Goal: Task Accomplishment & Management: Manage account settings

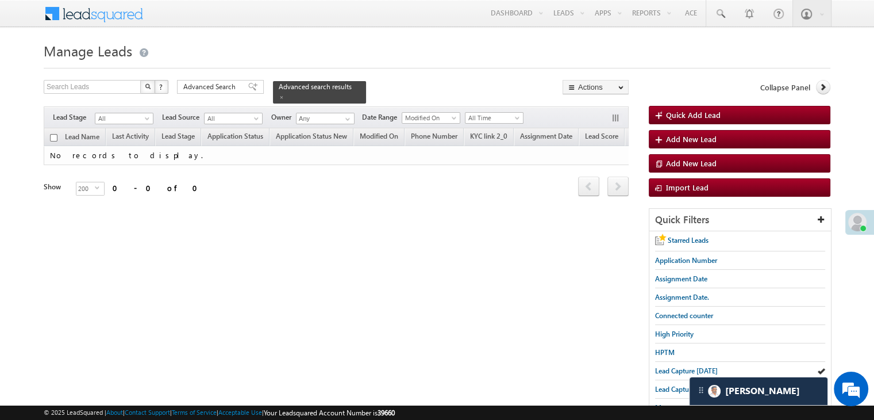
click at [855, 224] on span at bounding box center [857, 222] width 18 height 18
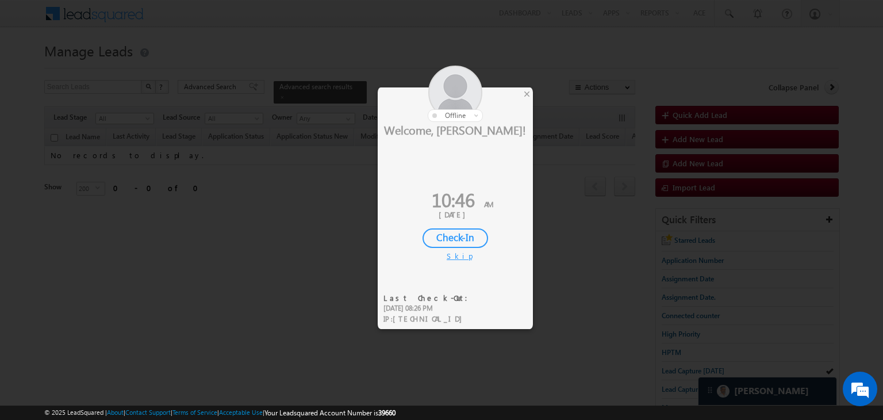
click at [437, 233] on div "Check-In" at bounding box center [455, 238] width 66 height 20
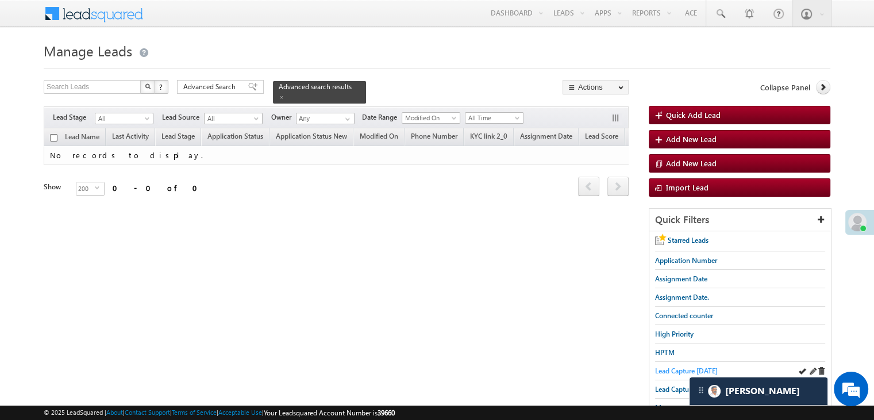
click at [660, 372] on span "Lead Capture today" at bounding box center [686, 370] width 63 height 9
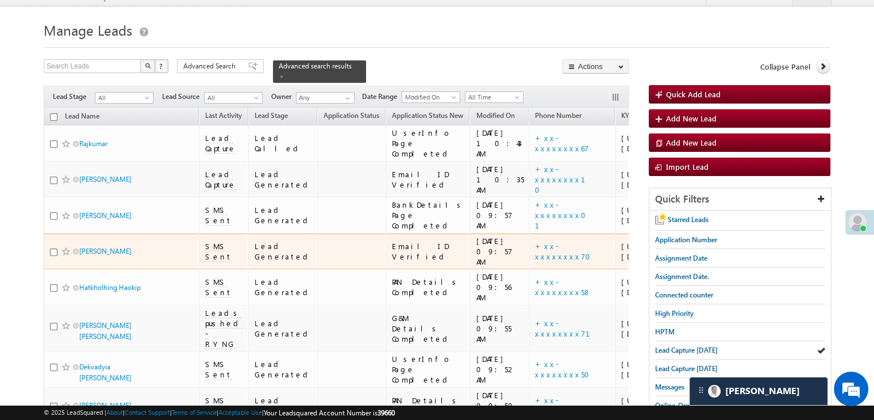
scroll to position [18, 0]
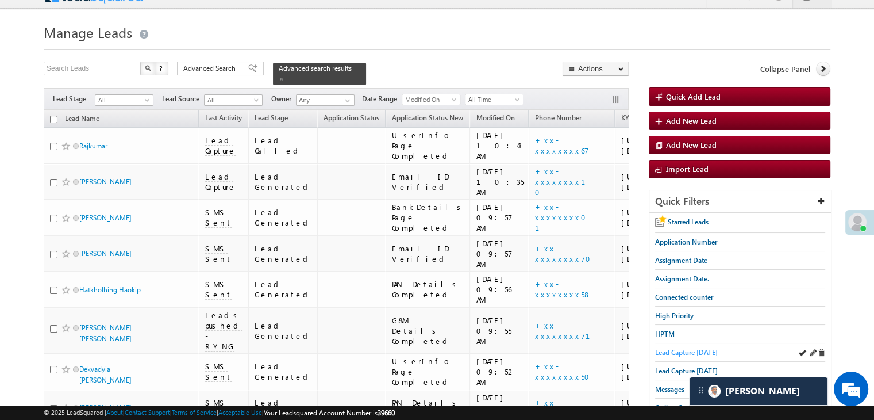
click at [685, 348] on span "Lead Capture today" at bounding box center [686, 352] width 63 height 9
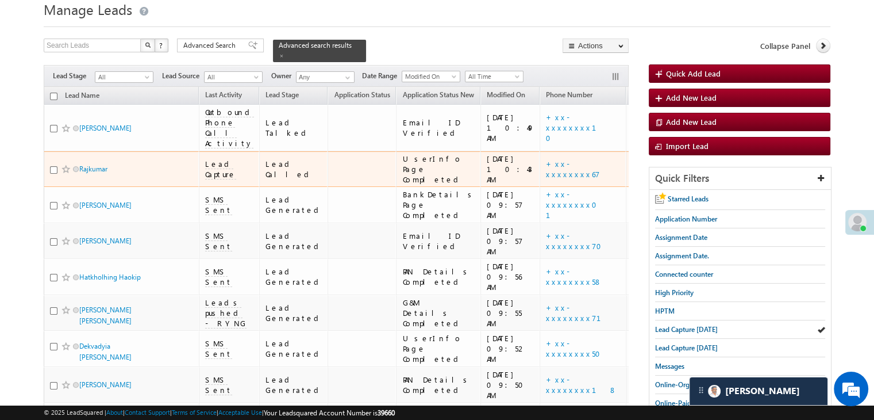
scroll to position [57, 0]
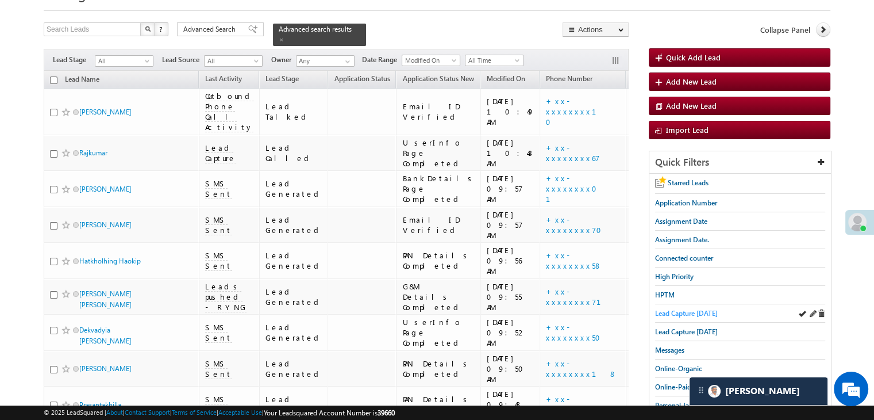
click at [707, 309] on span "Lead Capture today" at bounding box center [686, 313] width 63 height 9
click at [674, 312] on span "Lead Capture today" at bounding box center [686, 313] width 63 height 9
click at [700, 314] on span "Lead Capture today" at bounding box center [686, 313] width 63 height 9
click at [692, 312] on span "Lead Capture today" at bounding box center [686, 313] width 63 height 9
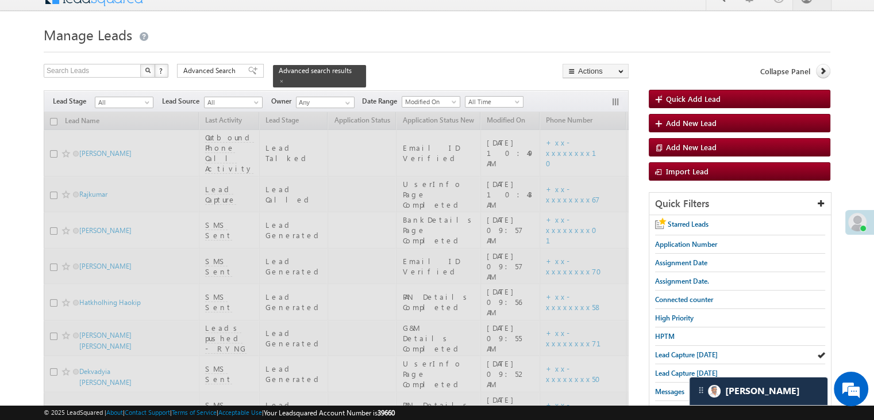
scroll to position [0, 0]
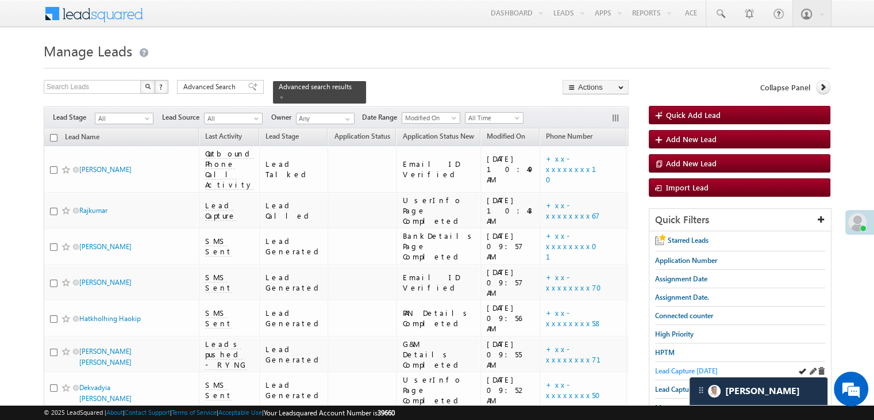
click at [685, 366] on span "Lead Capture today" at bounding box center [686, 370] width 63 height 9
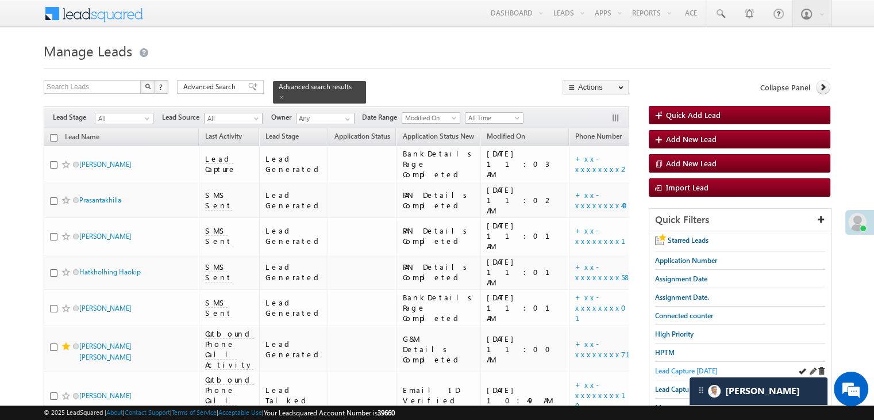
click at [693, 367] on span "Lead Capture today" at bounding box center [686, 370] width 63 height 9
click at [659, 372] on span "Lead Capture today" at bounding box center [686, 370] width 63 height 9
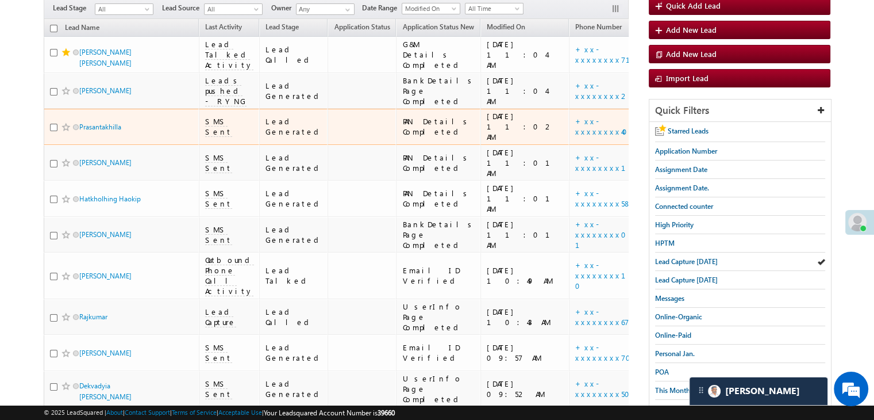
scroll to position [115, 0]
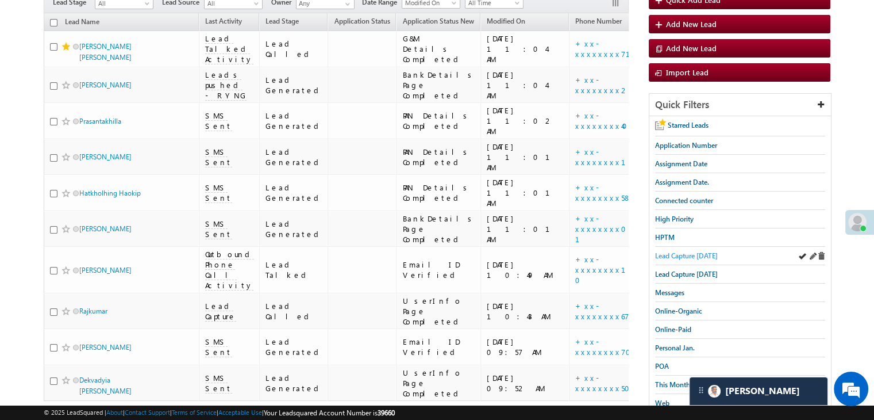
click at [678, 251] on span "Lead Capture today" at bounding box center [686, 255] width 63 height 9
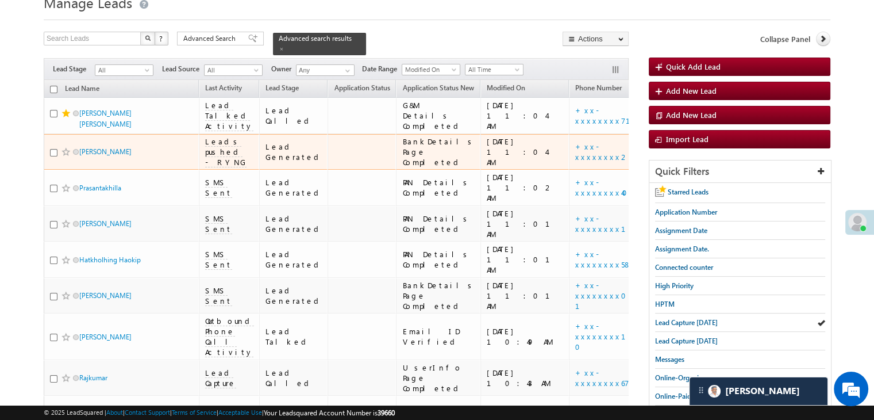
scroll to position [0, 0]
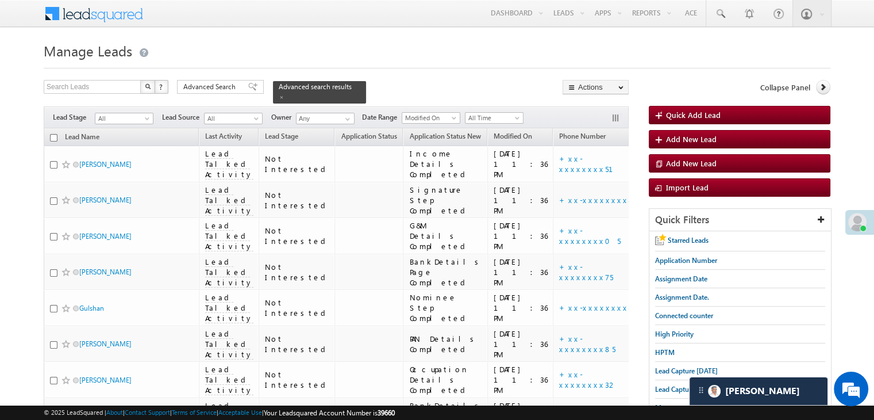
click at [53, 134] on input "checkbox" at bounding box center [53, 137] width 7 height 7
checkbox input "true"
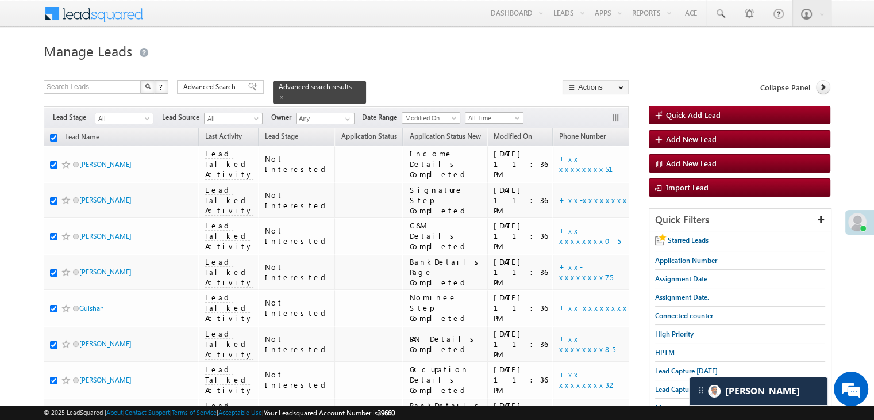
checkbox input "true"
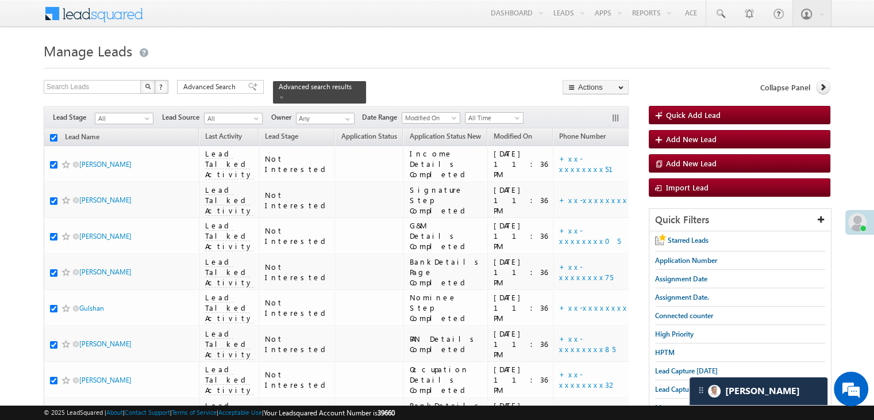
checkbox input "true"
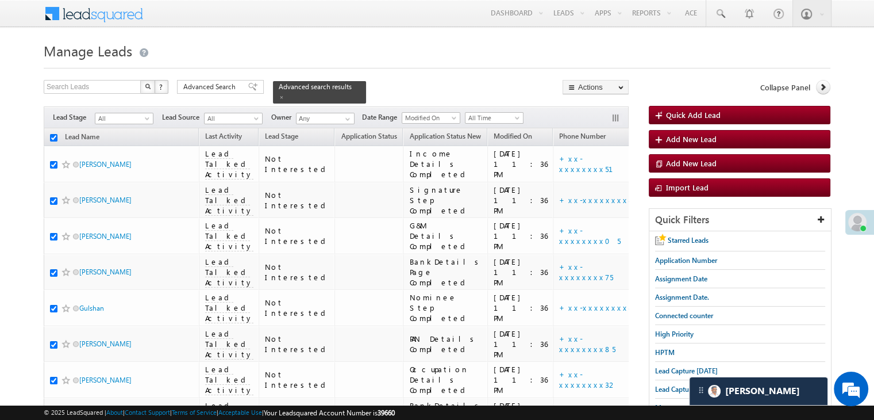
checkbox input "true"
click at [236, 88] on span "Advanced Search" at bounding box center [211, 87] width 56 height 10
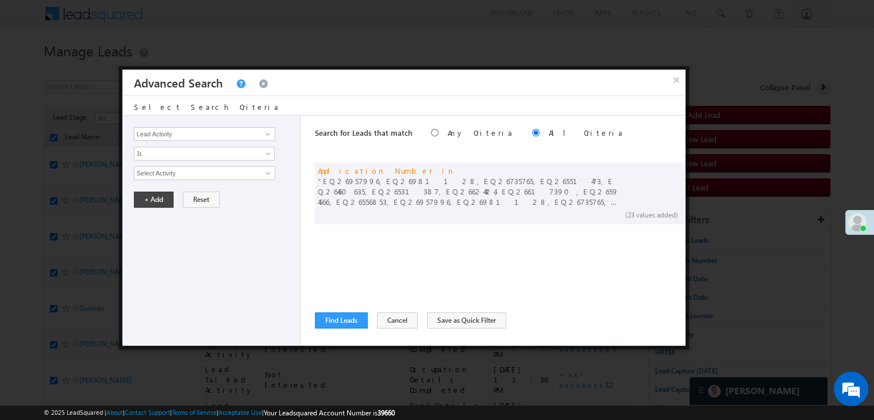
click at [237, 84] on link at bounding box center [240, 83] width 10 height 9
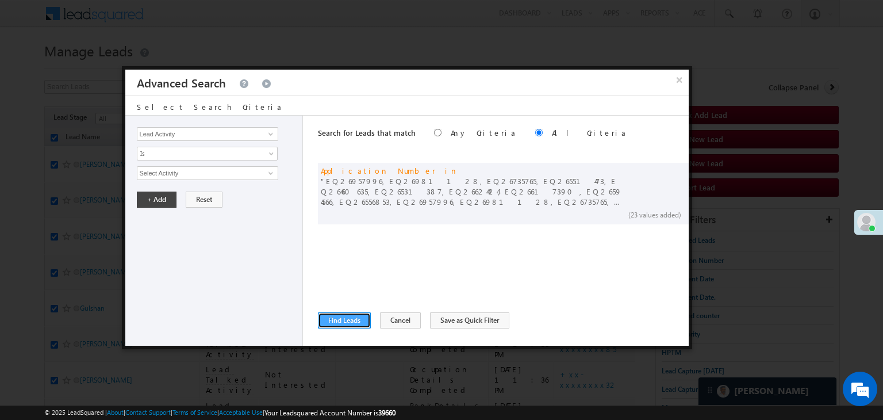
click at [328, 317] on button "Find Leads" at bounding box center [344, 320] width 53 height 16
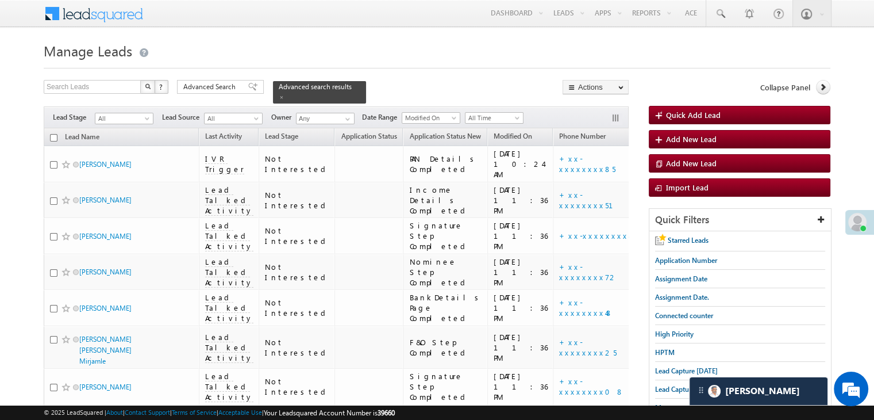
click at [53, 134] on input "checkbox" at bounding box center [53, 137] width 7 height 7
checkbox input "true"
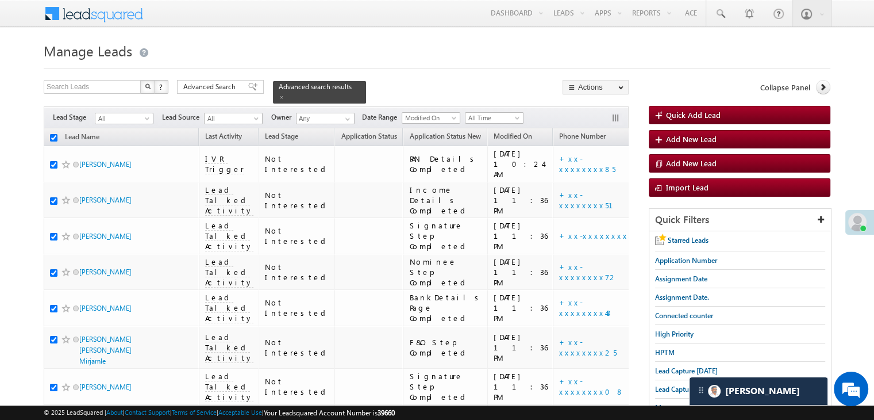
checkbox input "true"
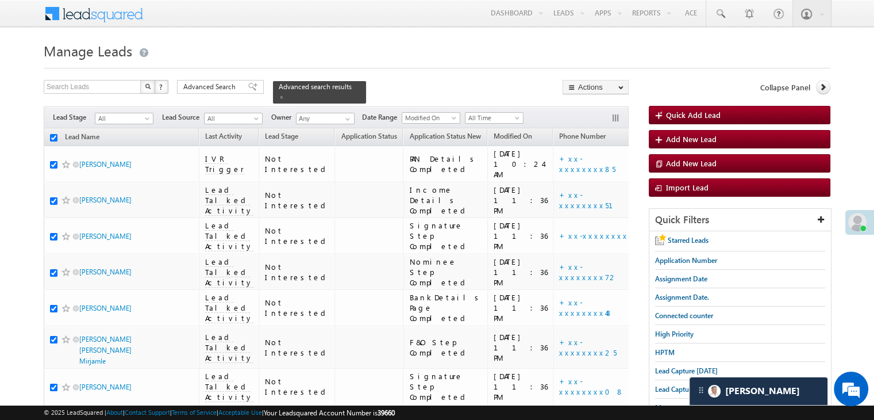
checkbox input "true"
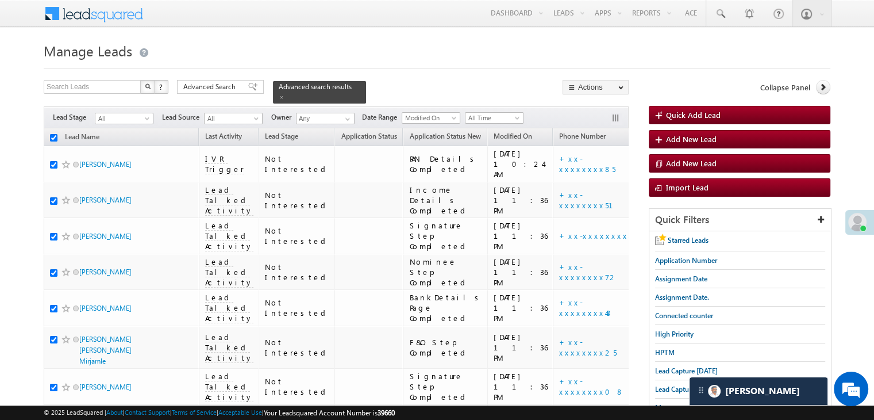
checkbox input "true"
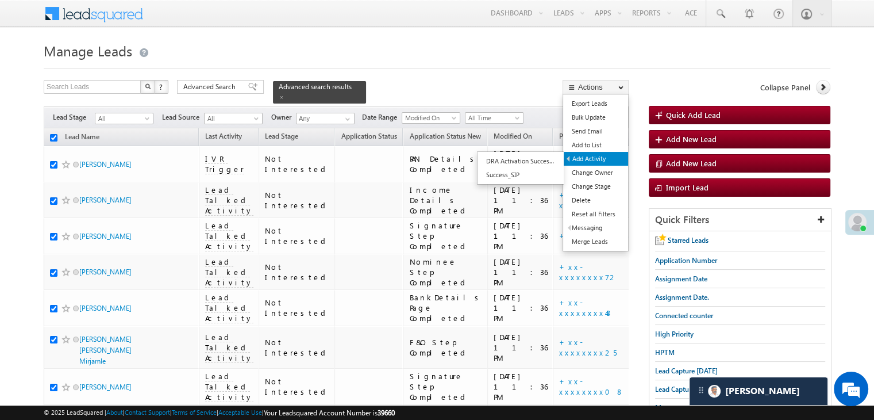
click at [594, 160] on link "Add Activity" at bounding box center [596, 159] width 64 height 14
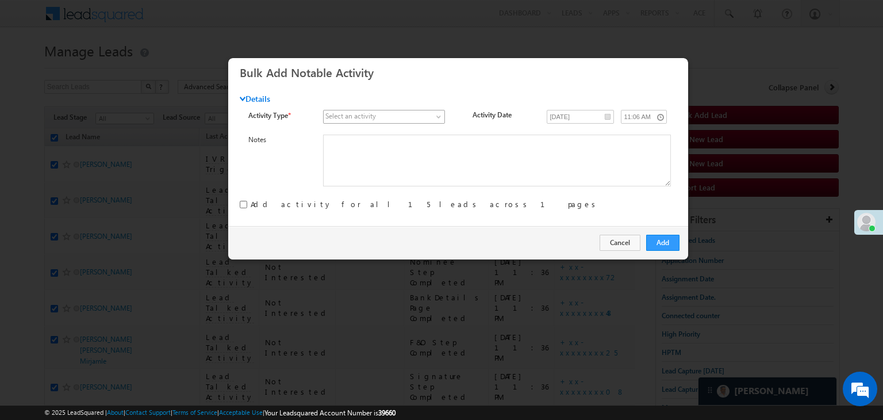
click at [414, 114] on span at bounding box center [378, 117] width 109 height 10
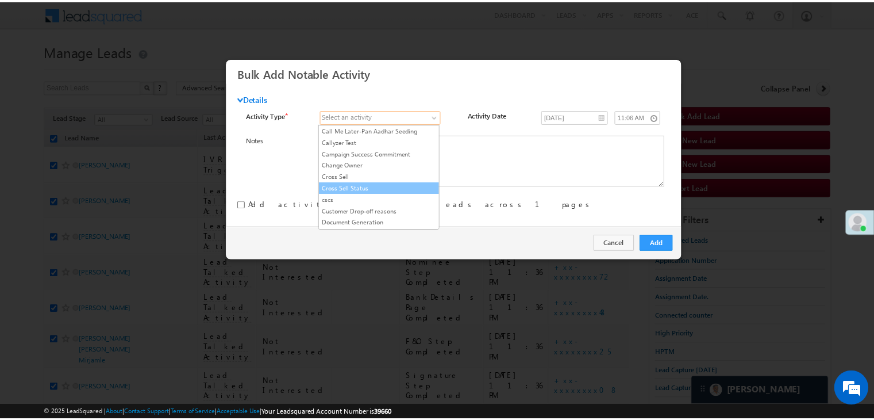
scroll to position [115, 0]
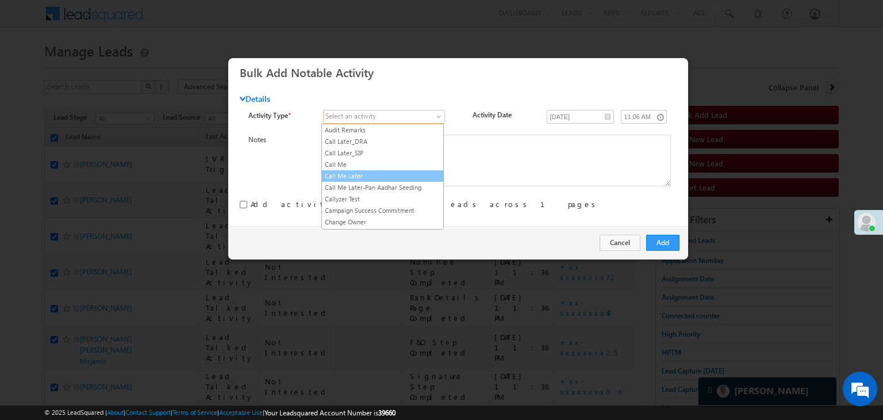
click at [387, 174] on link "Call Me Later" at bounding box center [382, 176] width 121 height 10
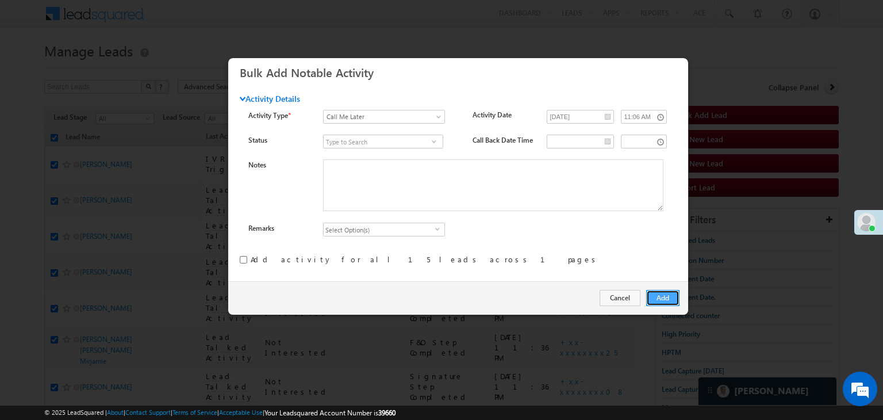
click at [662, 294] on button "Add" at bounding box center [662, 298] width 33 height 16
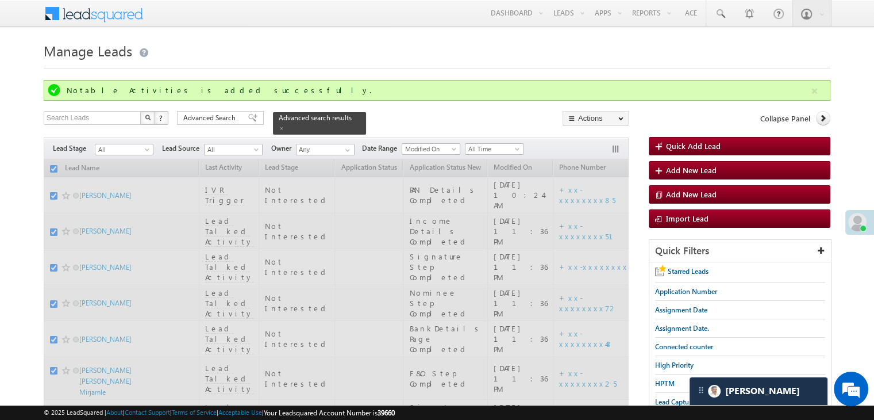
checkbox input "false"
